Goal: Transaction & Acquisition: Purchase product/service

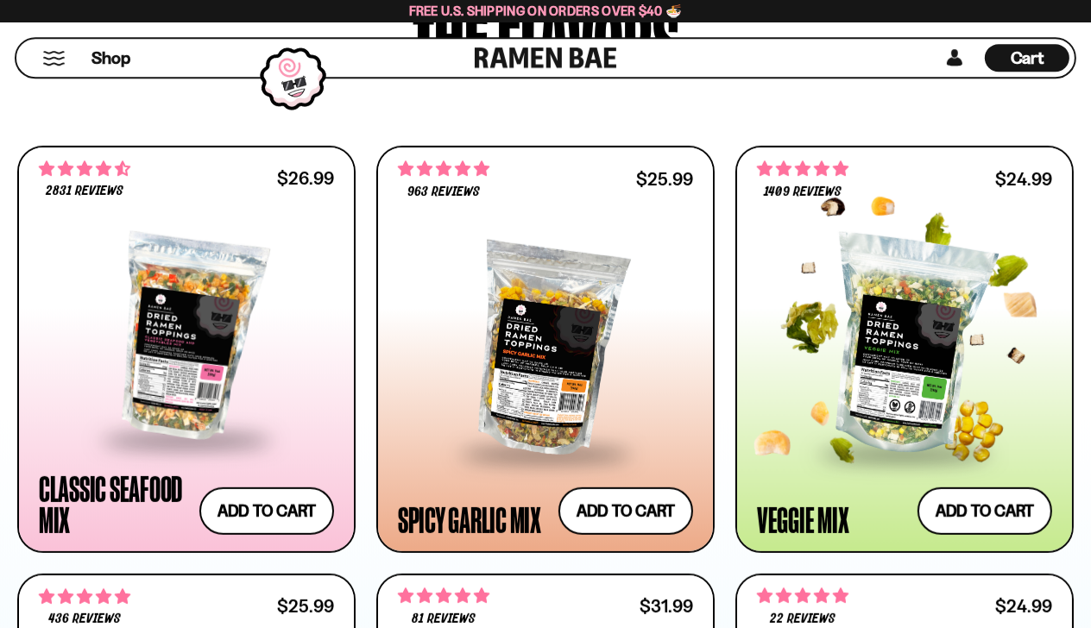
scroll to position [997, 0]
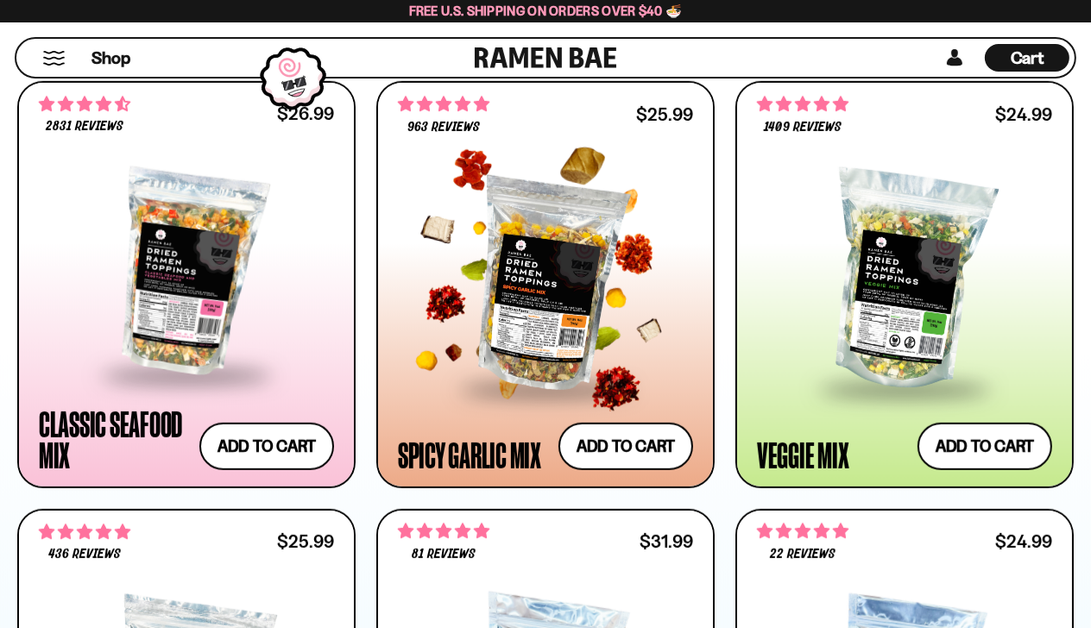
click at [505, 290] on div at bounding box center [545, 280] width 295 height 213
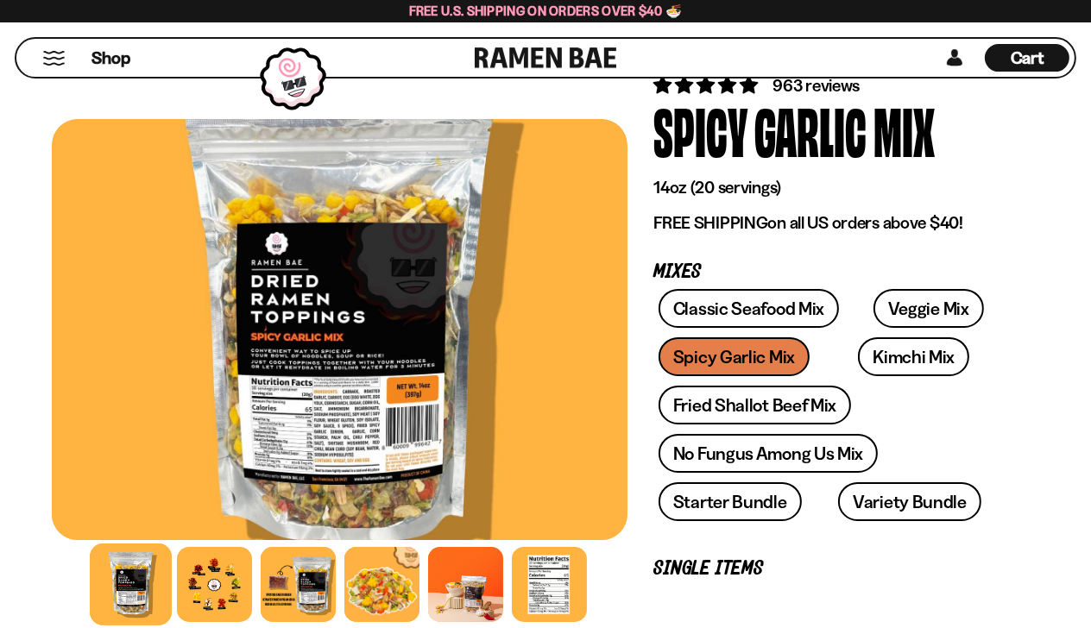
scroll to position [181, 0]
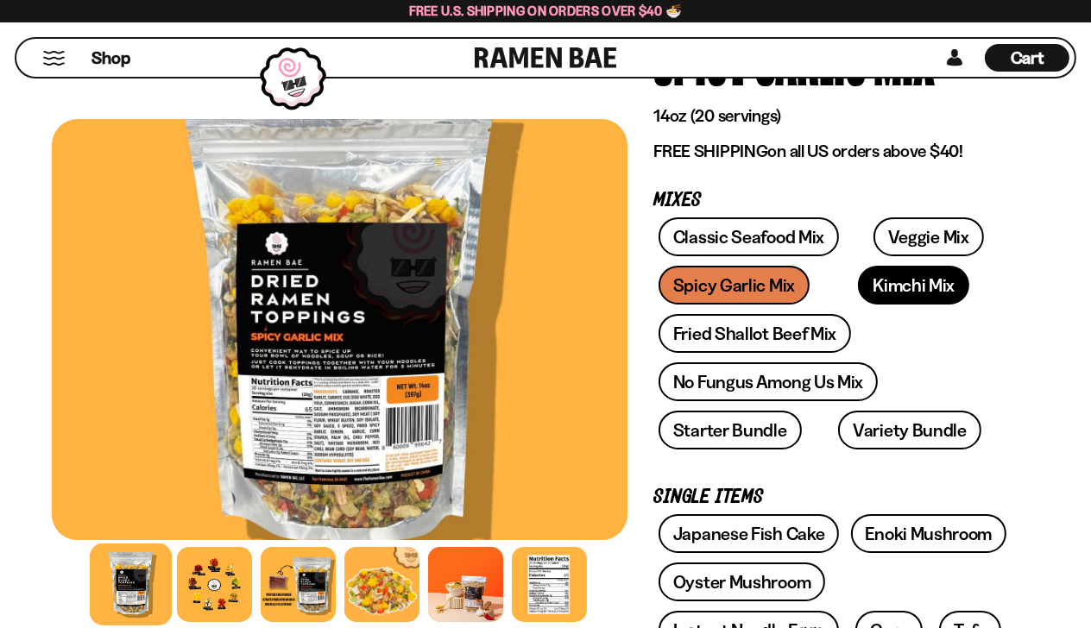
click at [905, 290] on link "Kimchi Mix" at bounding box center [913, 285] width 111 height 39
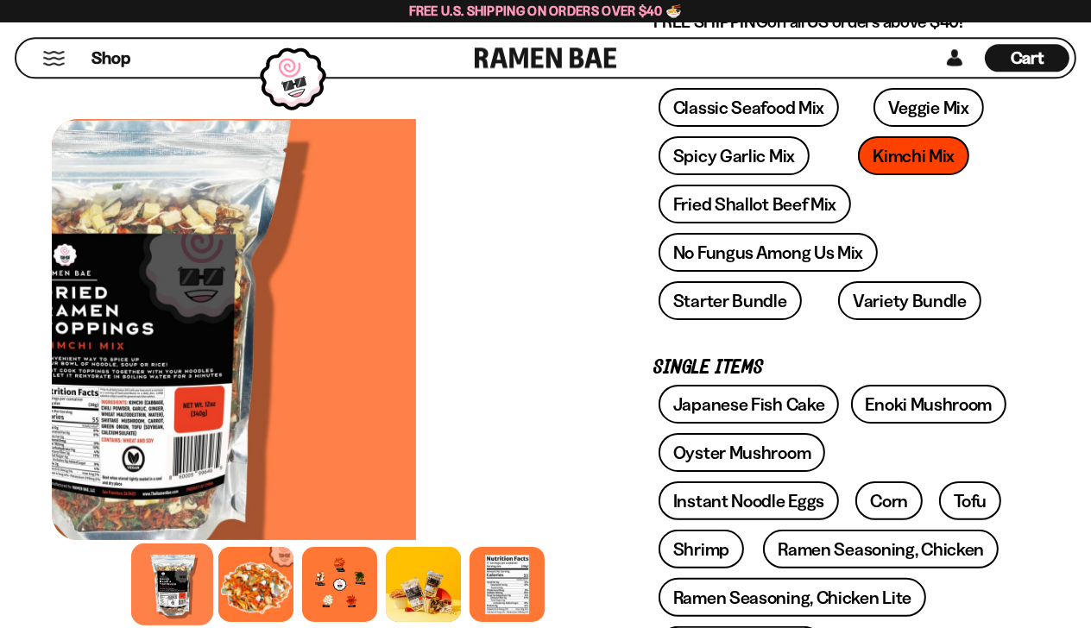
scroll to position [272, 0]
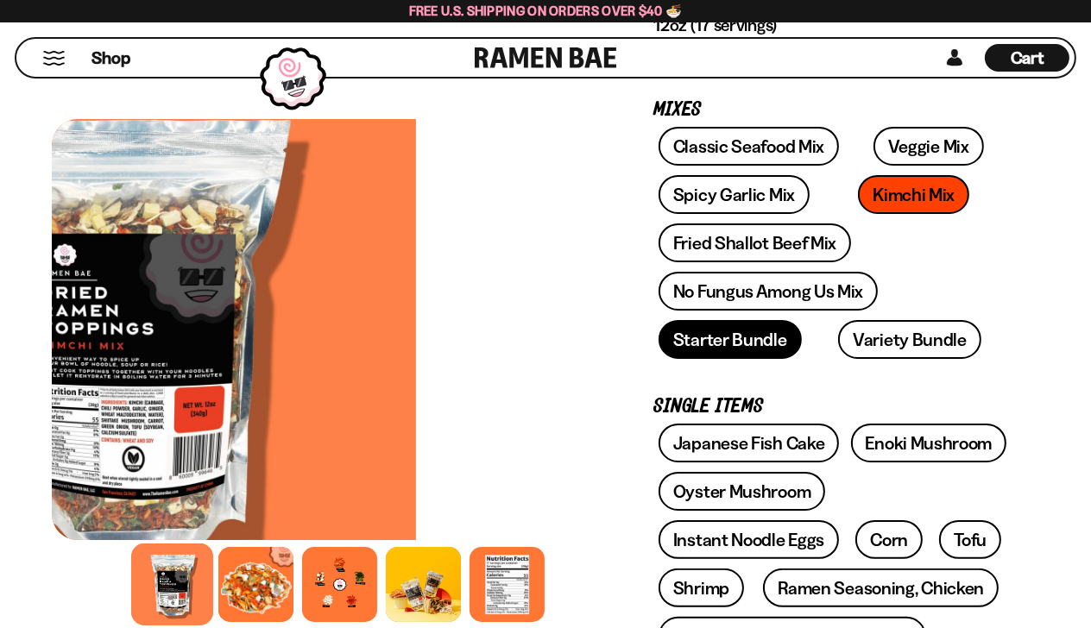
click at [772, 338] on link "Starter Bundle" at bounding box center [730, 339] width 143 height 39
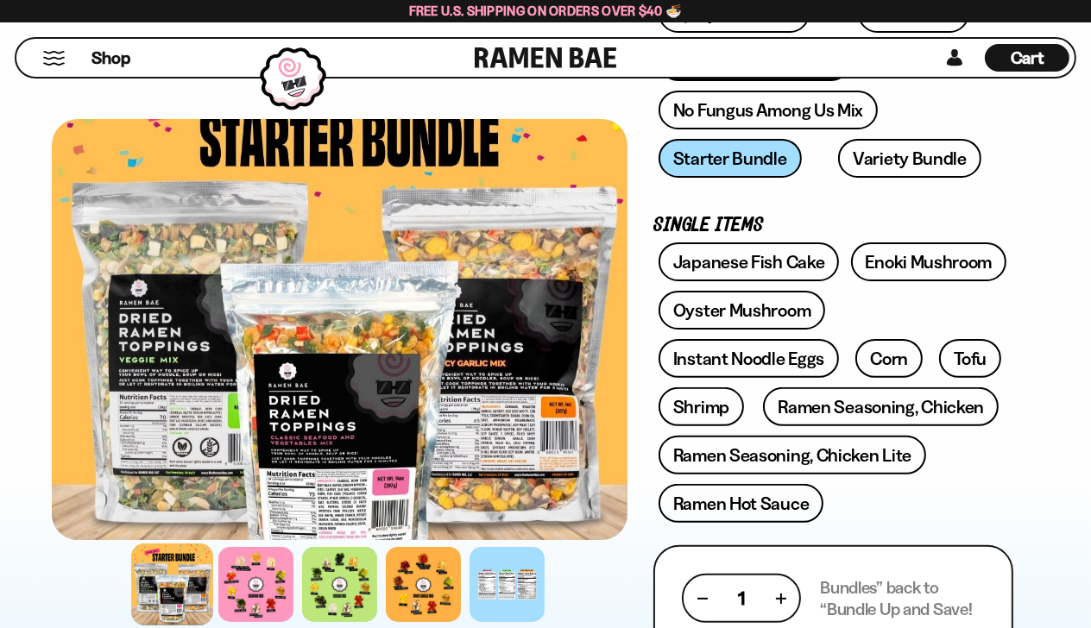
scroll to position [363, 0]
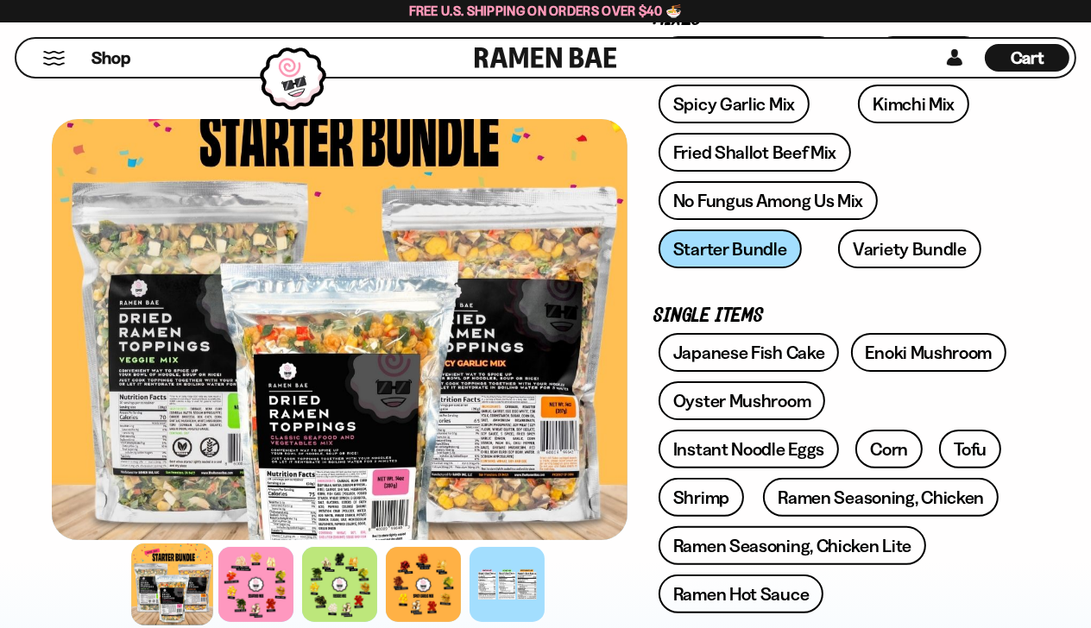
click at [732, 249] on div "Classic Seafood Mix Veggie Mix Spicy Garlic Mix Kimchi Mix Fried Shallot Beef M…" at bounding box center [834, 157] width 360 height 242
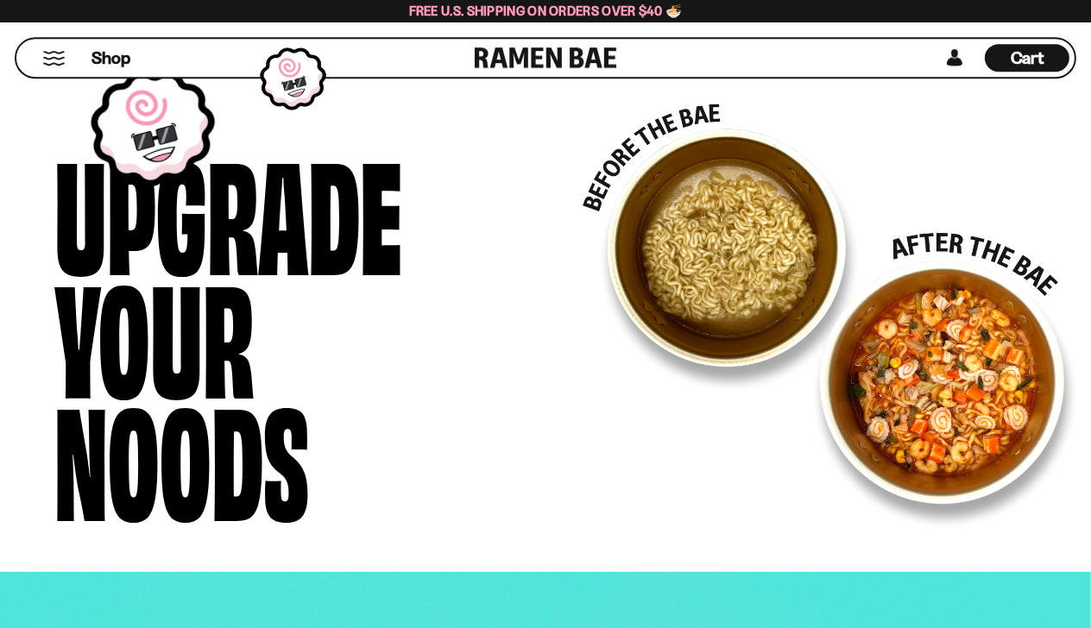
scroll to position [2629, 0]
